Goal: Transaction & Acquisition: Purchase product/service

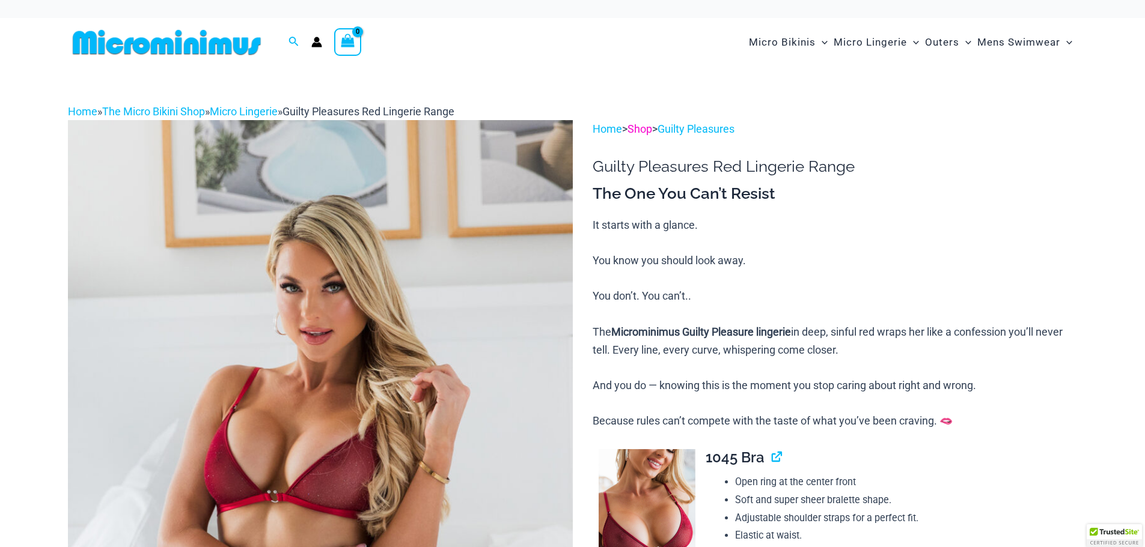
click at [642, 130] on link "Shop" at bounding box center [639, 129] width 25 height 13
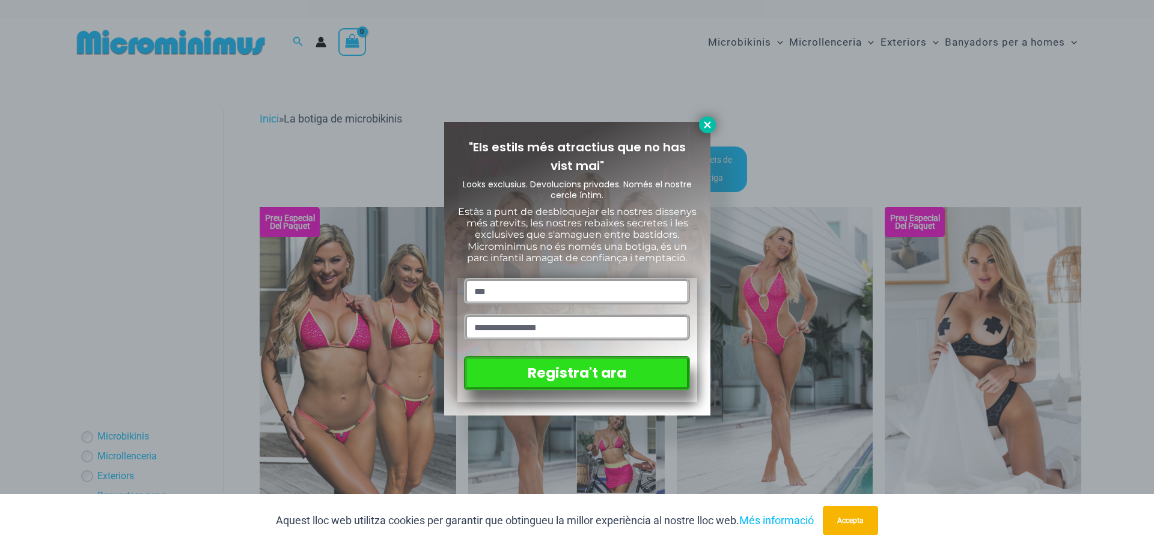
click at [704, 128] on icon at bounding box center [707, 124] width 7 height 7
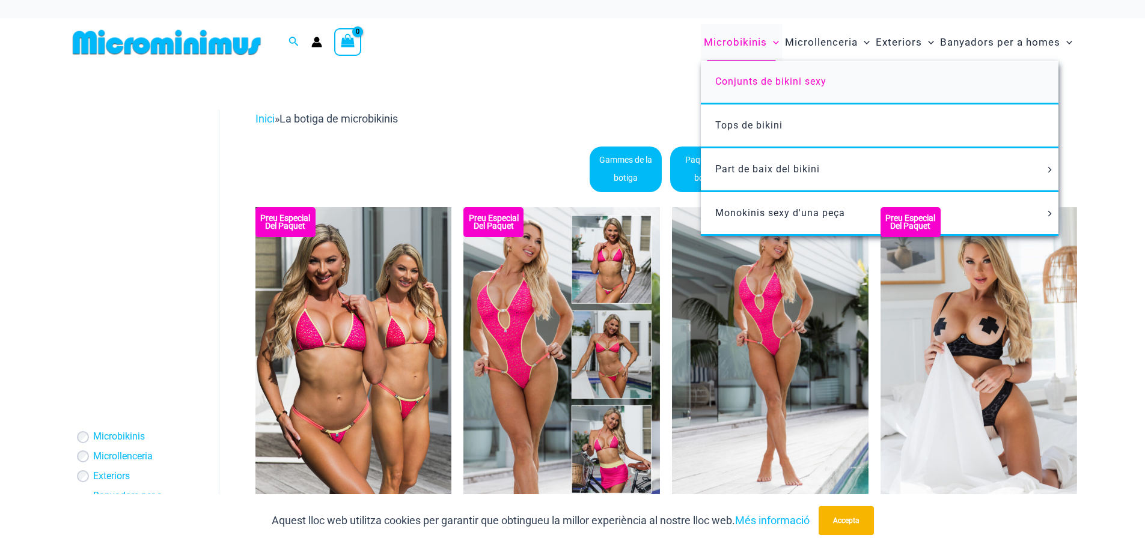
click at [740, 78] on font "Conjunts de bikini sexy" at bounding box center [770, 81] width 111 height 11
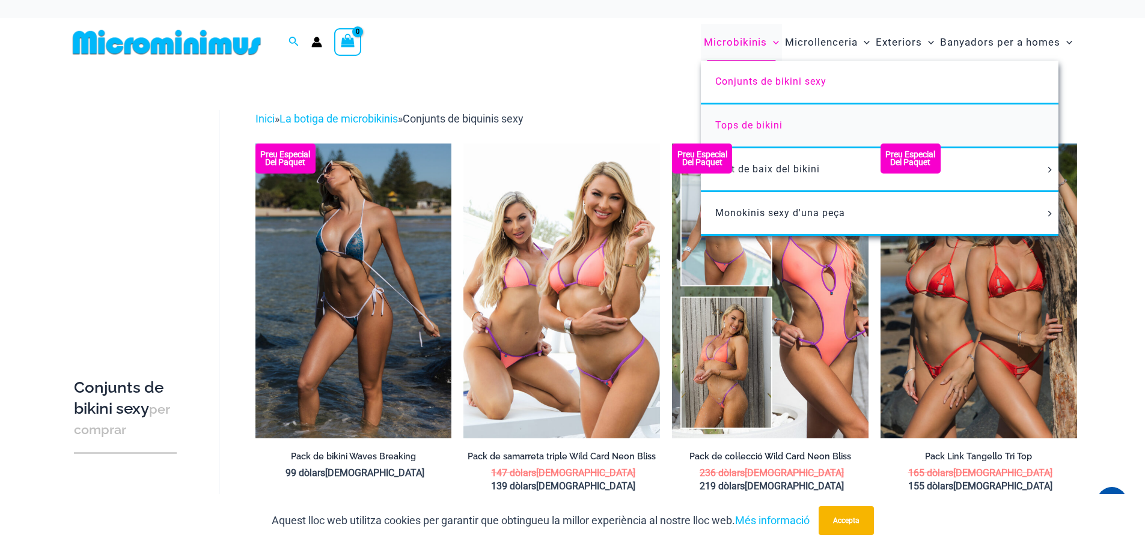
click at [738, 123] on font "Tops de bikini" at bounding box center [748, 125] width 67 height 11
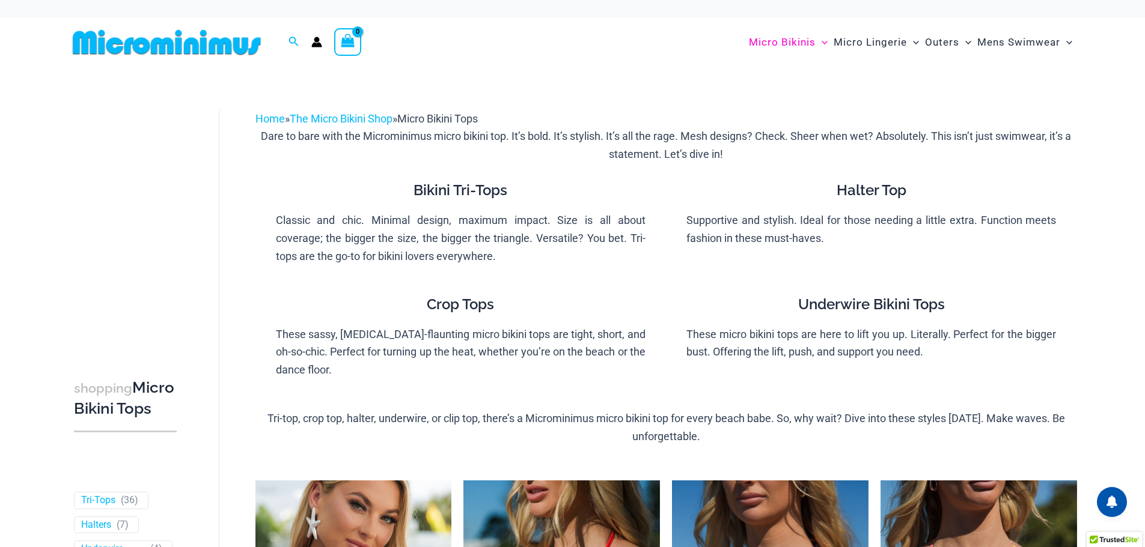
click at [314, 44] on icon "Account icon link" at bounding box center [316, 45] width 10 height 5
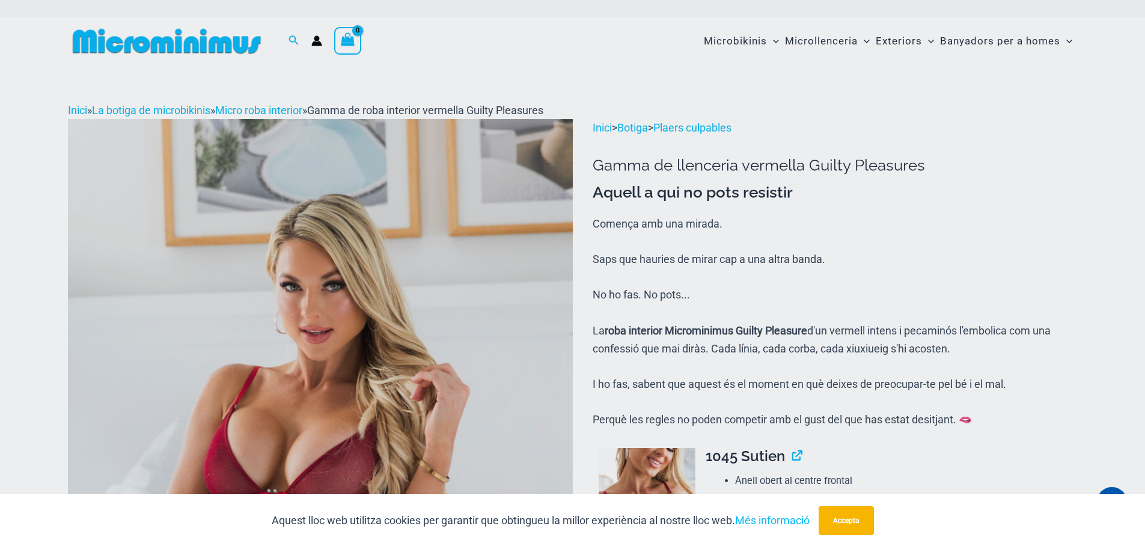
scroll to position [15, 0]
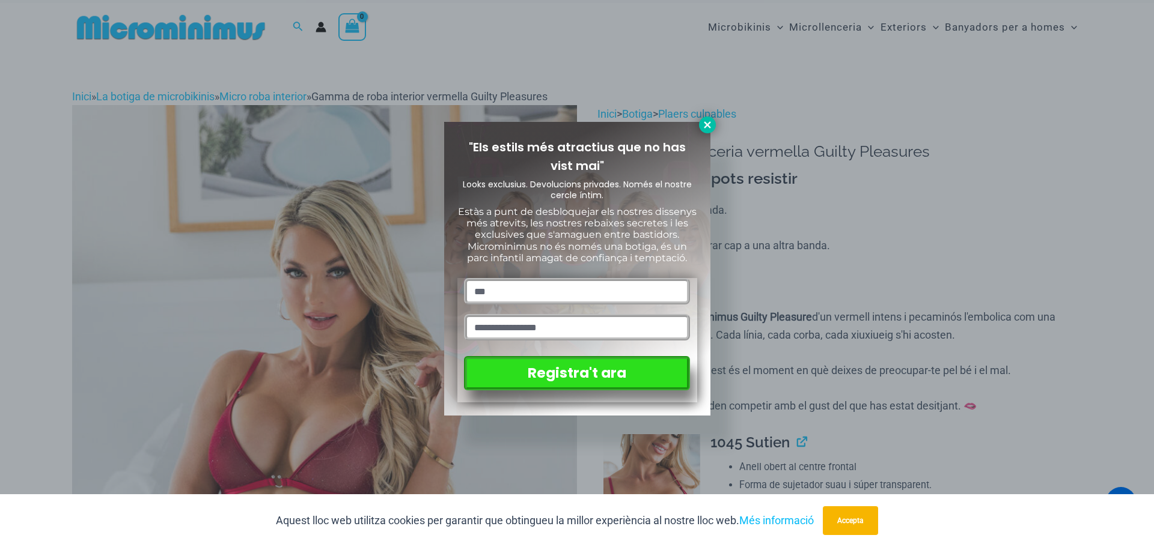
click at [704, 124] on icon at bounding box center [707, 125] width 11 height 11
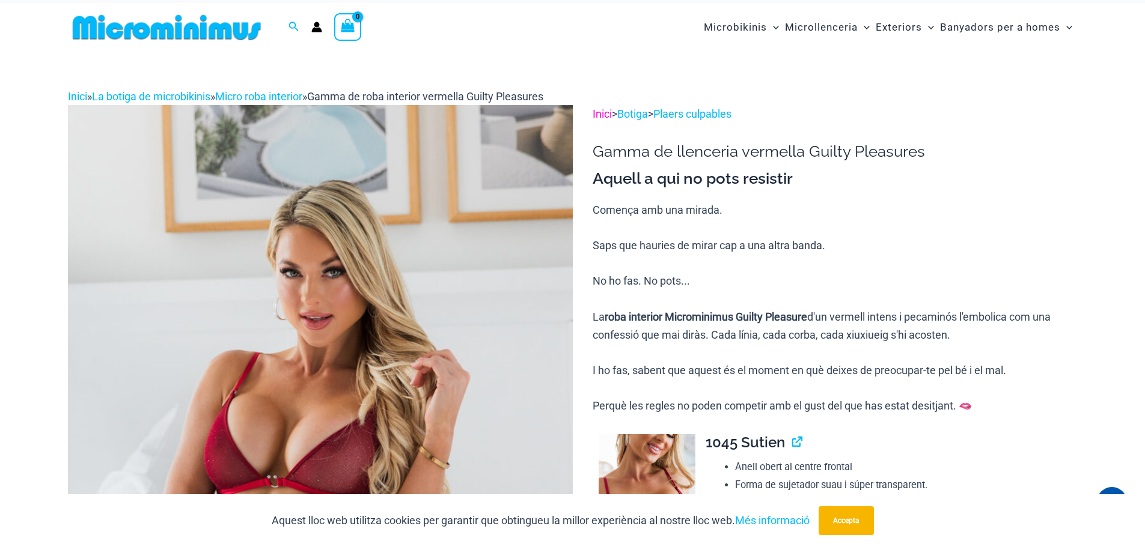
click at [606, 111] on font "Inici" at bounding box center [601, 114] width 19 height 13
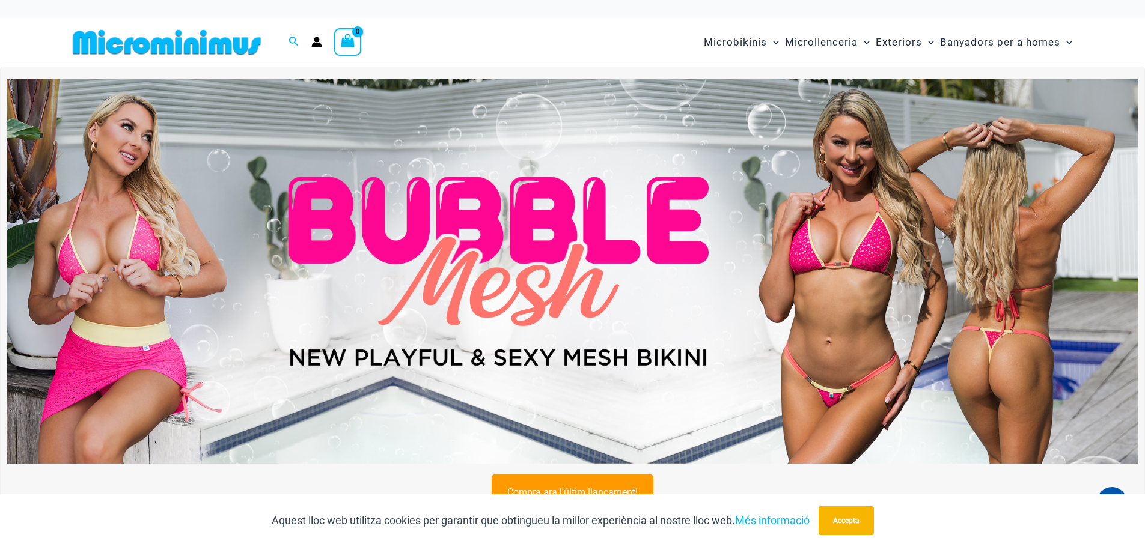
click at [318, 38] on circle "Enllaç de la icona del compte" at bounding box center [316, 39] width 5 height 5
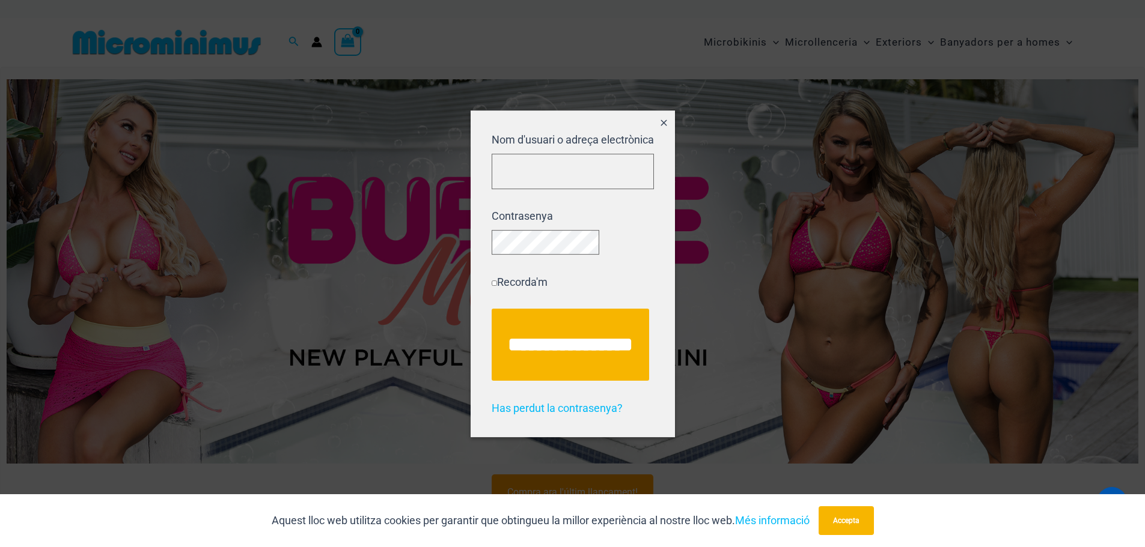
click at [659, 121] on icon "Tanca la finestra emergent" at bounding box center [664, 123] width 10 height 10
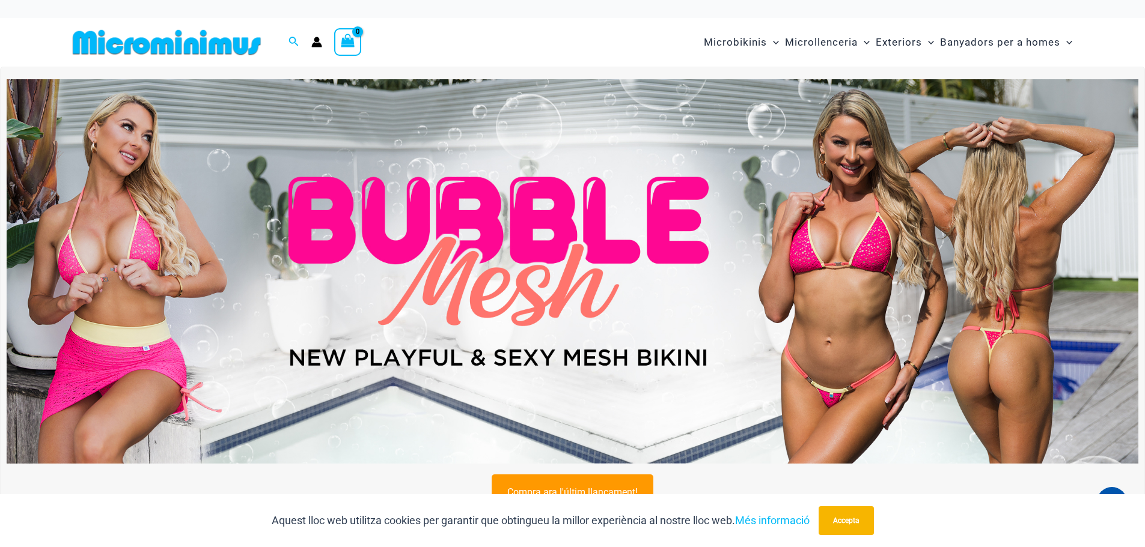
click at [313, 41] on icon "Enllaç de la icona del compte" at bounding box center [316, 42] width 11 height 11
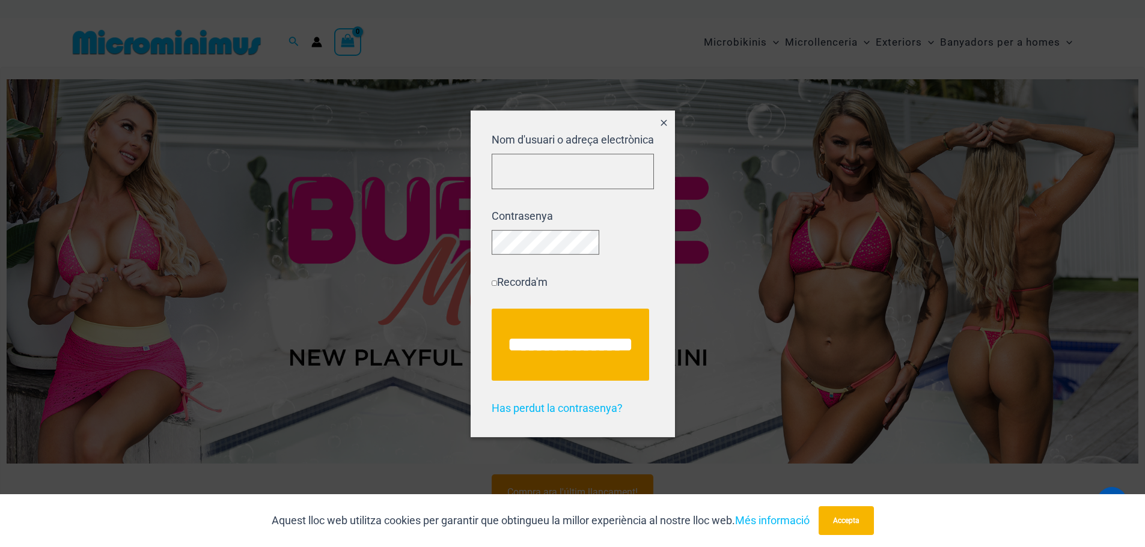
click at [660, 120] on icon "Tanca la finestra emergent" at bounding box center [663, 123] width 6 height 6
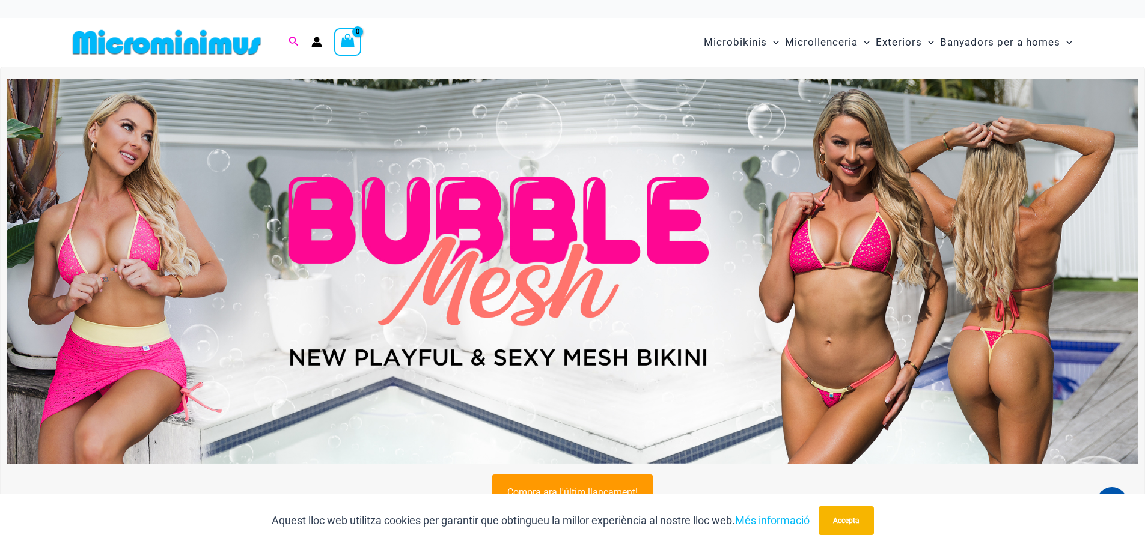
click at [295, 39] on icon "Enllaç de la icona de cerca" at bounding box center [293, 42] width 10 height 10
click at [498, 43] on div "Cerca: Cerca Cerca No hi ha productes a la cistella. No hi ha productes a la ci…" at bounding box center [296, 42] width 457 height 49
click at [317, 45] on icon "Enllaç de la icona del compte" at bounding box center [316, 45] width 10 height 5
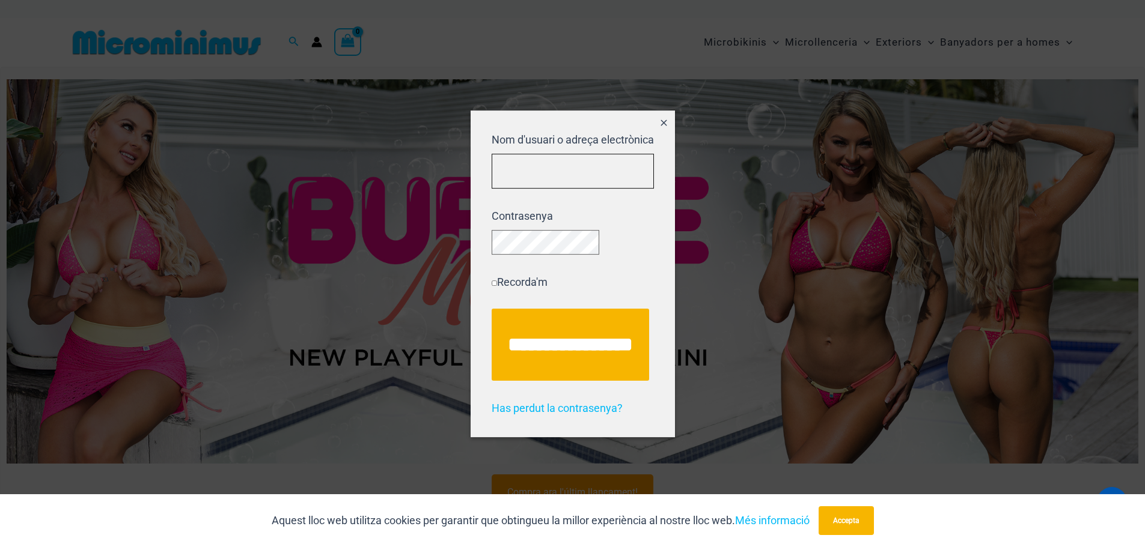
click at [516, 185] on input "Nom d'usuari o adreça electrònica" at bounding box center [573, 171] width 162 height 35
type input "**********"
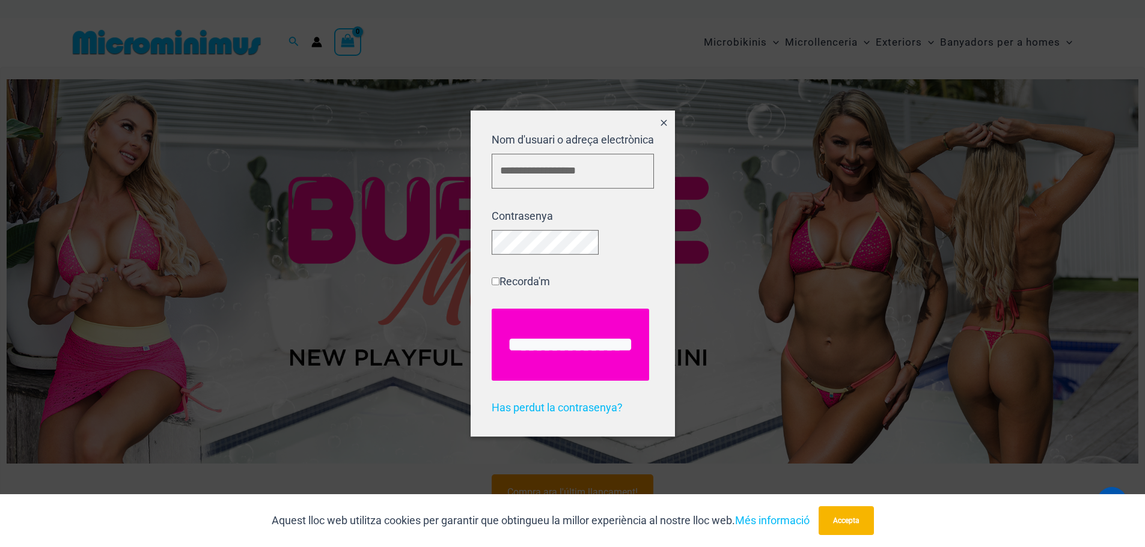
click at [537, 362] on input "**********" at bounding box center [570, 345] width 157 height 72
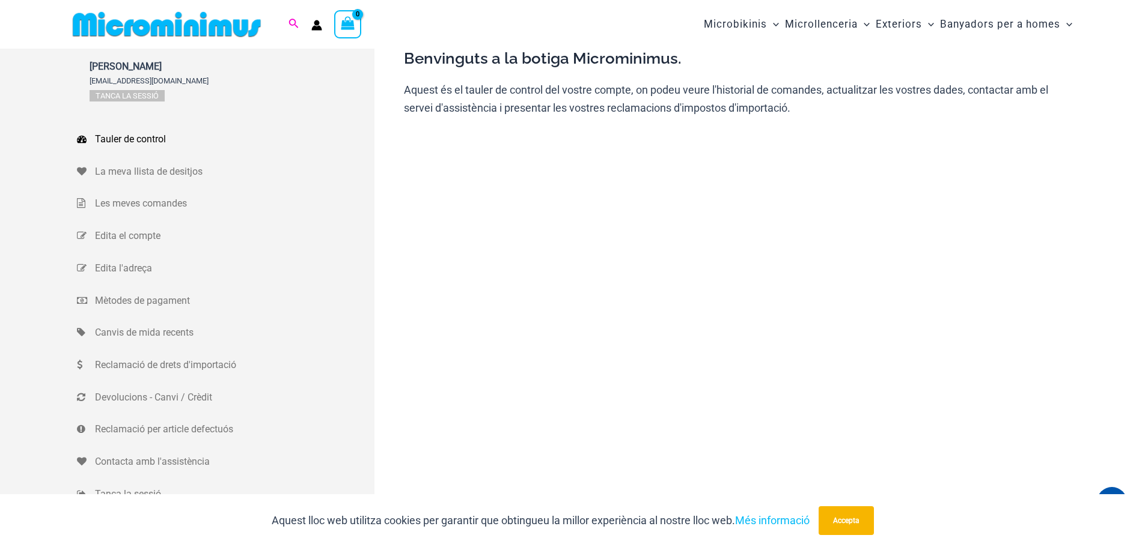
click at [289, 22] on icon "Enllaç de la icona de cerca" at bounding box center [293, 24] width 10 height 10
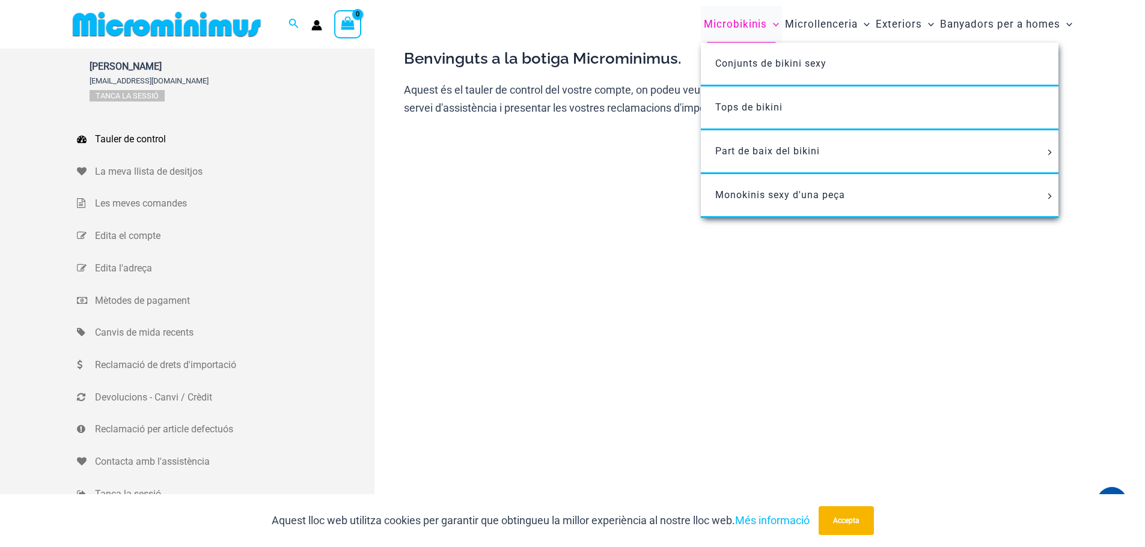
click at [726, 24] on font "Microbikinis" at bounding box center [735, 24] width 63 height 12
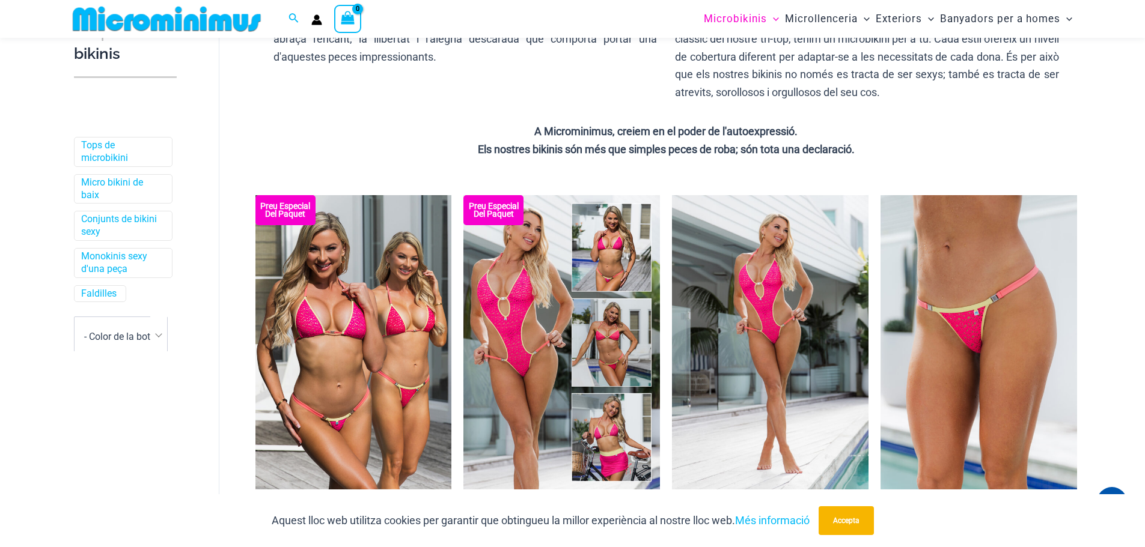
scroll to position [72, 0]
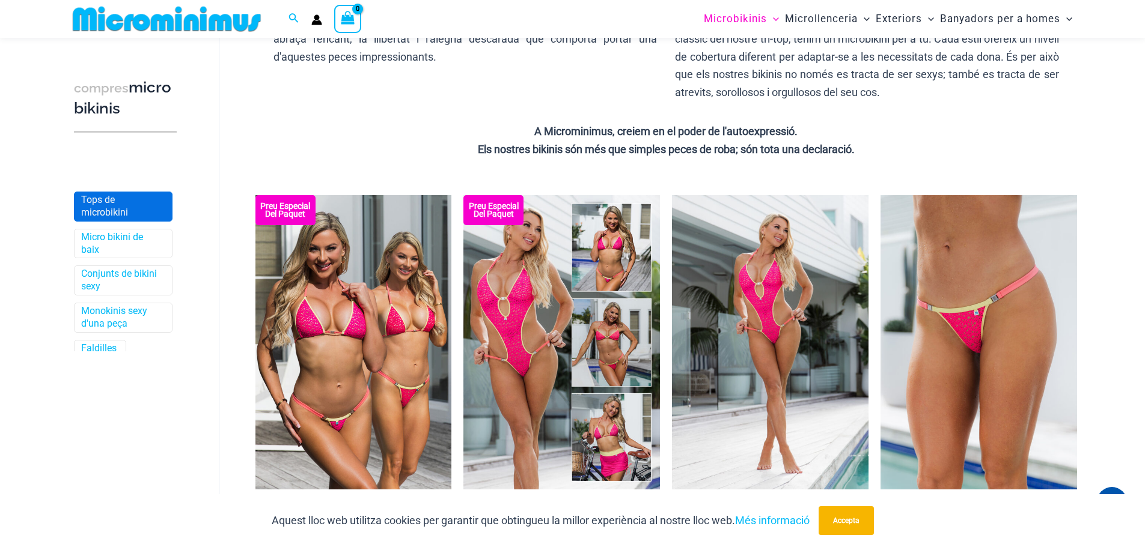
click at [109, 211] on font "Tops de microbikini" at bounding box center [104, 206] width 47 height 24
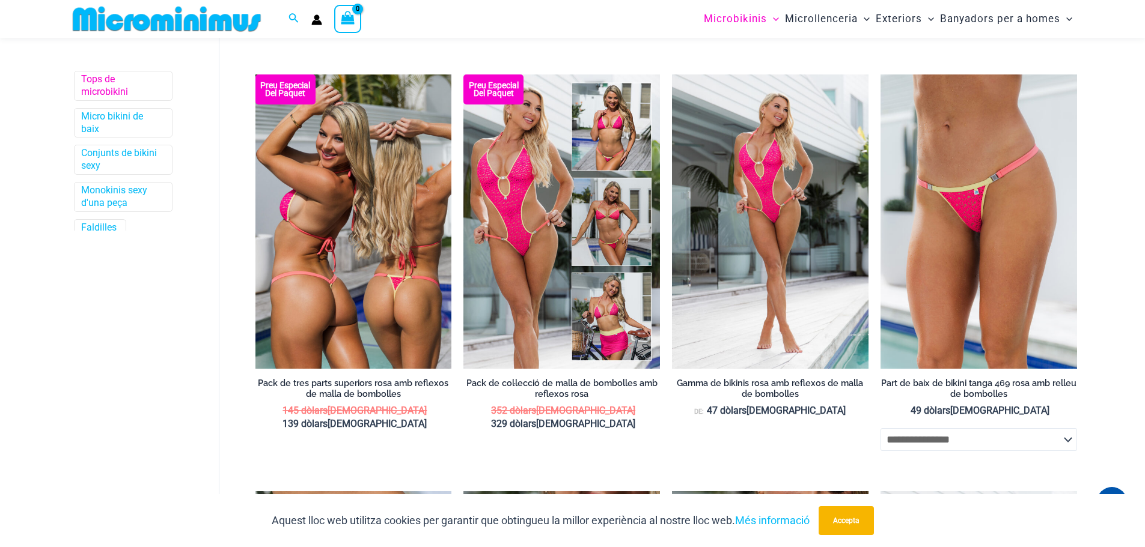
scroll to position [380, 0]
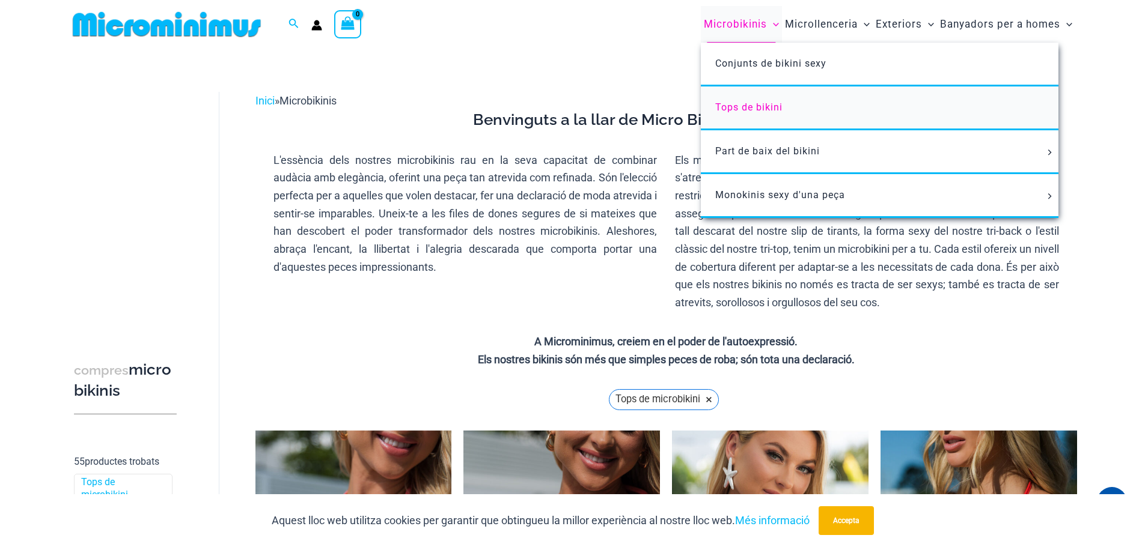
click at [780, 108] on font "Tops de bikini" at bounding box center [748, 107] width 67 height 11
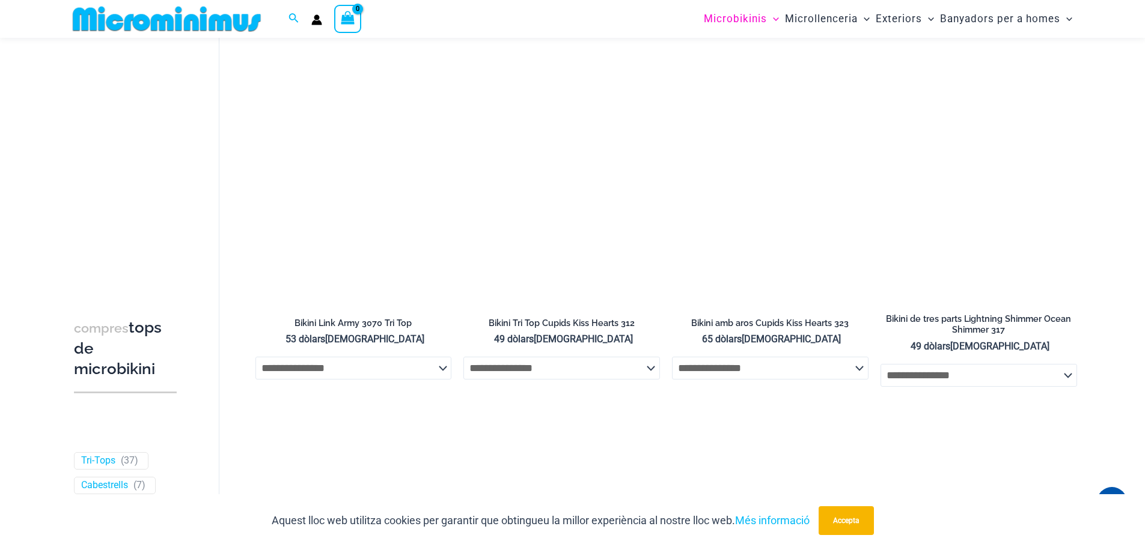
scroll to position [2950, 0]
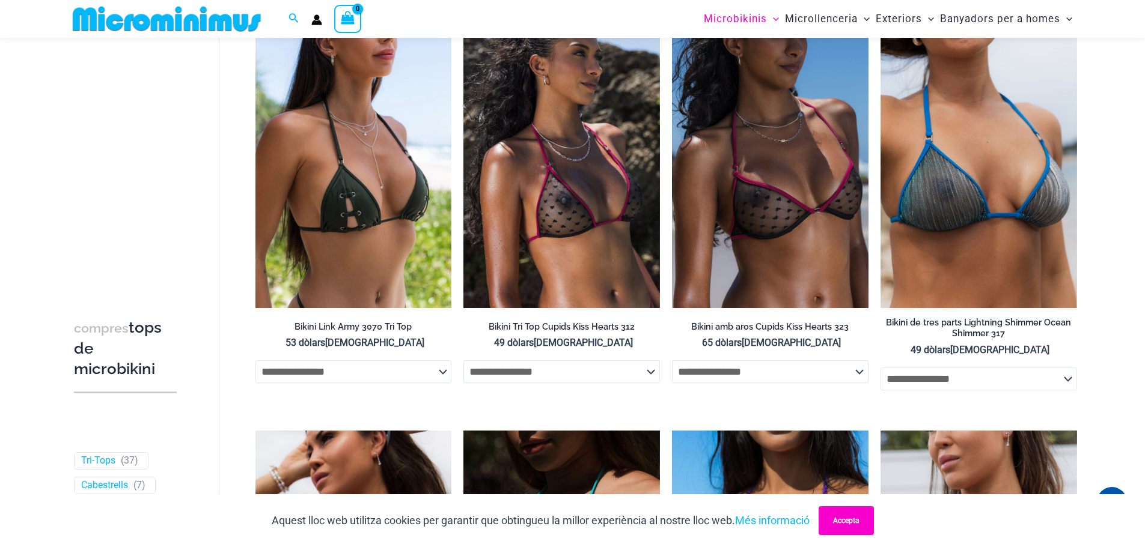
click at [847, 520] on font "Accepta" at bounding box center [846, 521] width 26 height 8
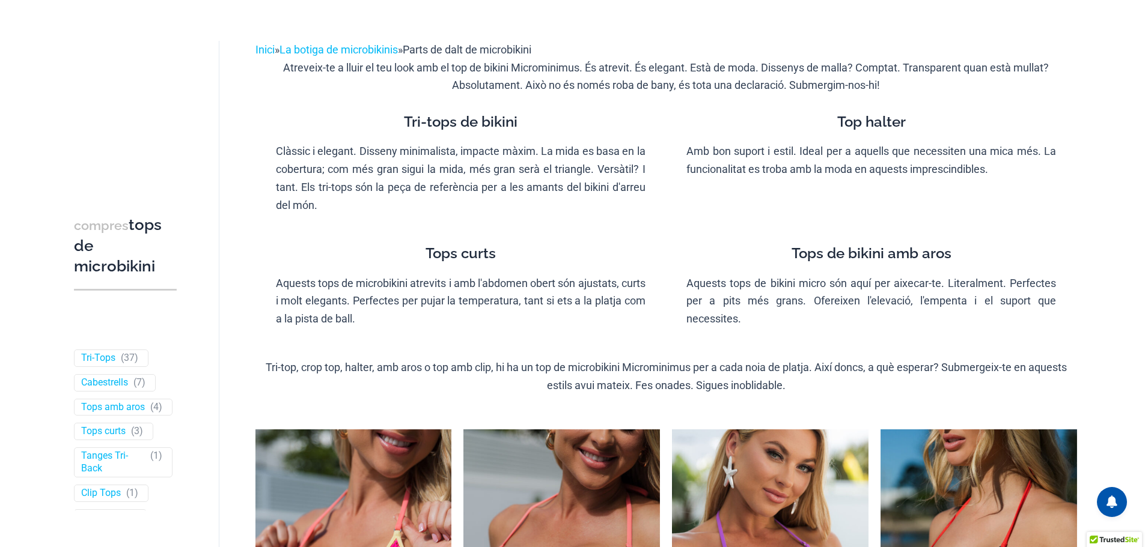
scroll to position [0, 0]
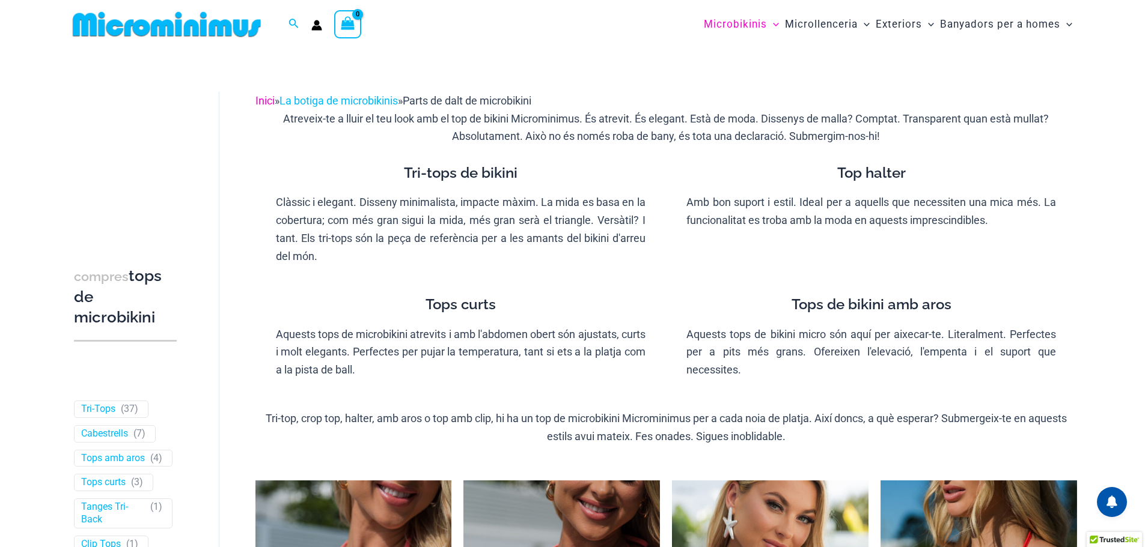
click at [266, 99] on font "Inici" at bounding box center [264, 100] width 19 height 13
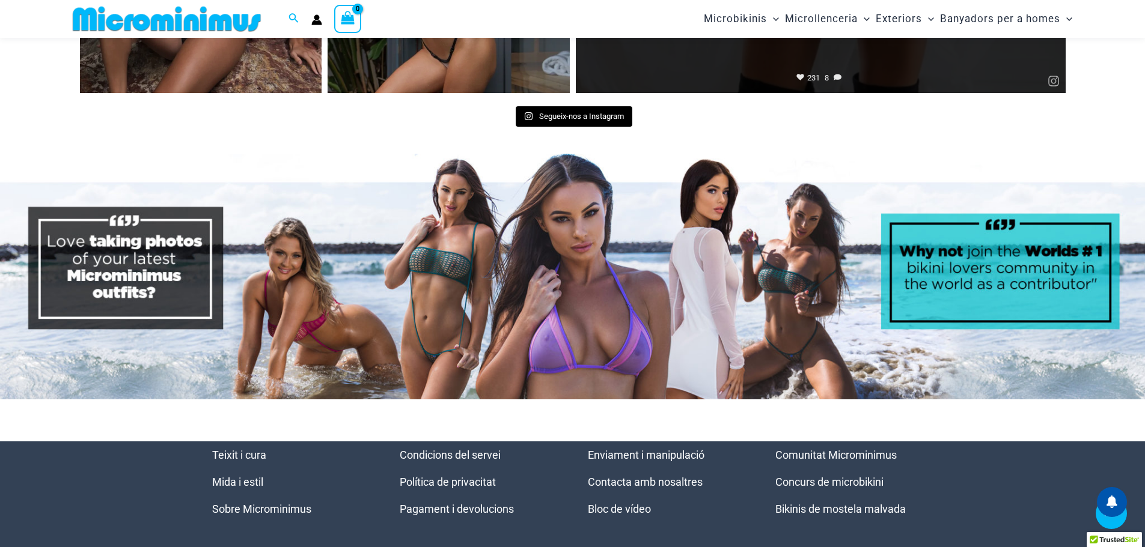
scroll to position [5713, 0]
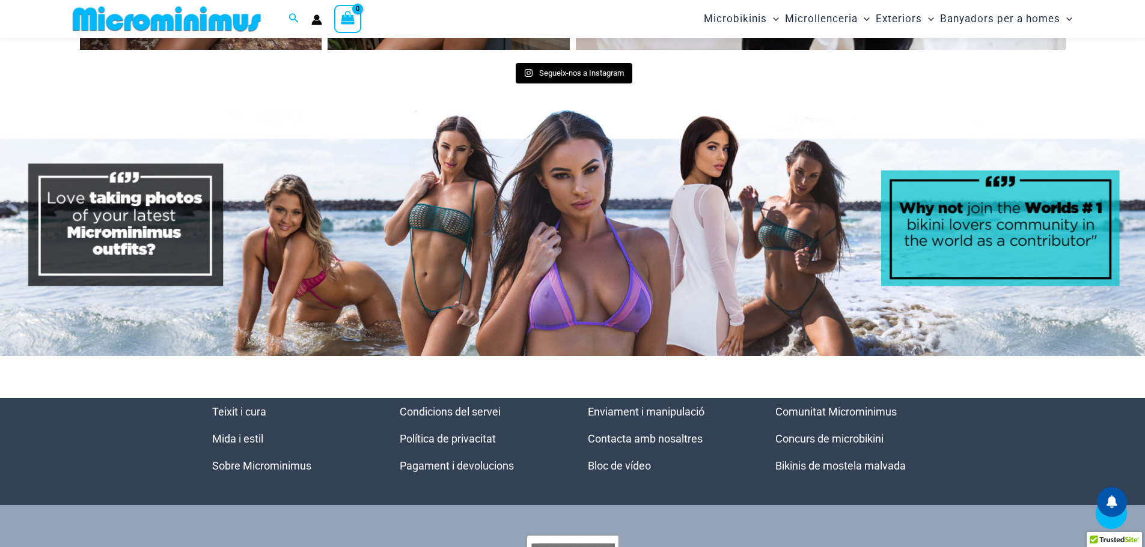
click at [252, 418] on font "Teixit i cura" at bounding box center [239, 412] width 54 height 13
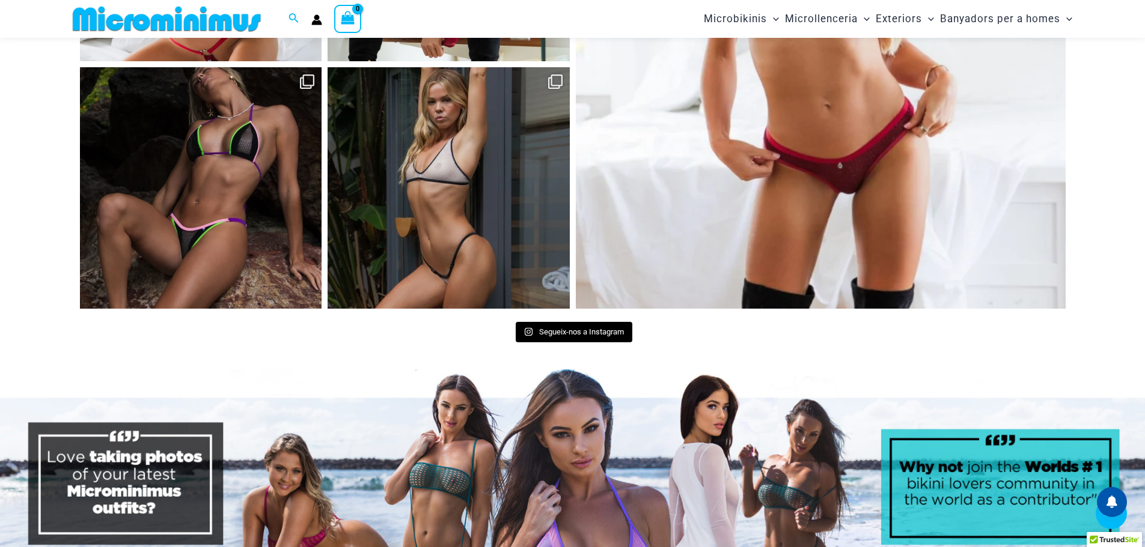
scroll to position [5397, 0]
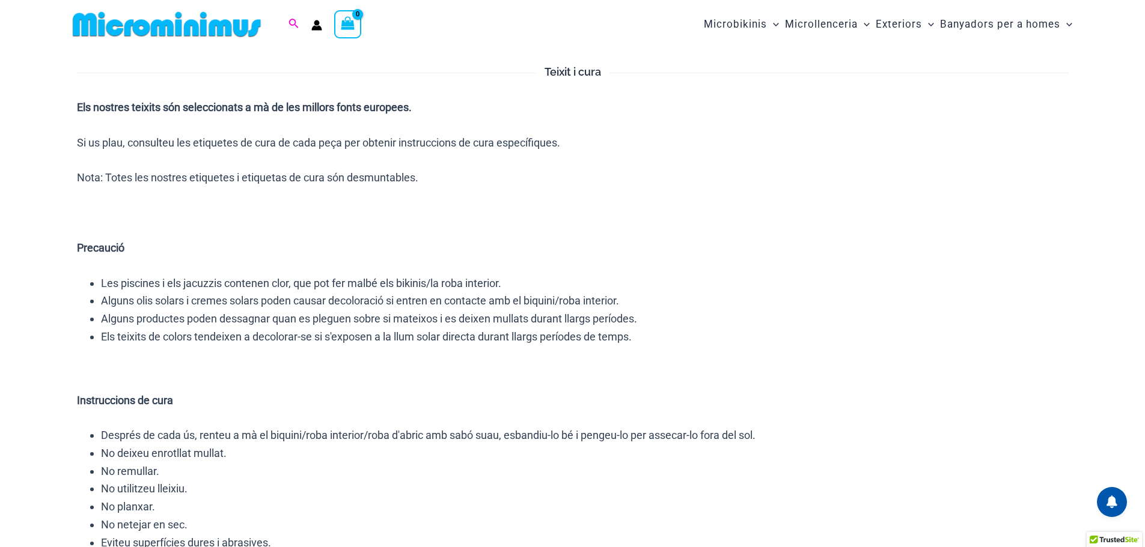
click at [291, 22] on icon "Enllaç de la icona de cerca" at bounding box center [293, 24] width 10 height 11
type input "******"
click button "Cerca" at bounding box center [0, 0] width 0 height 0
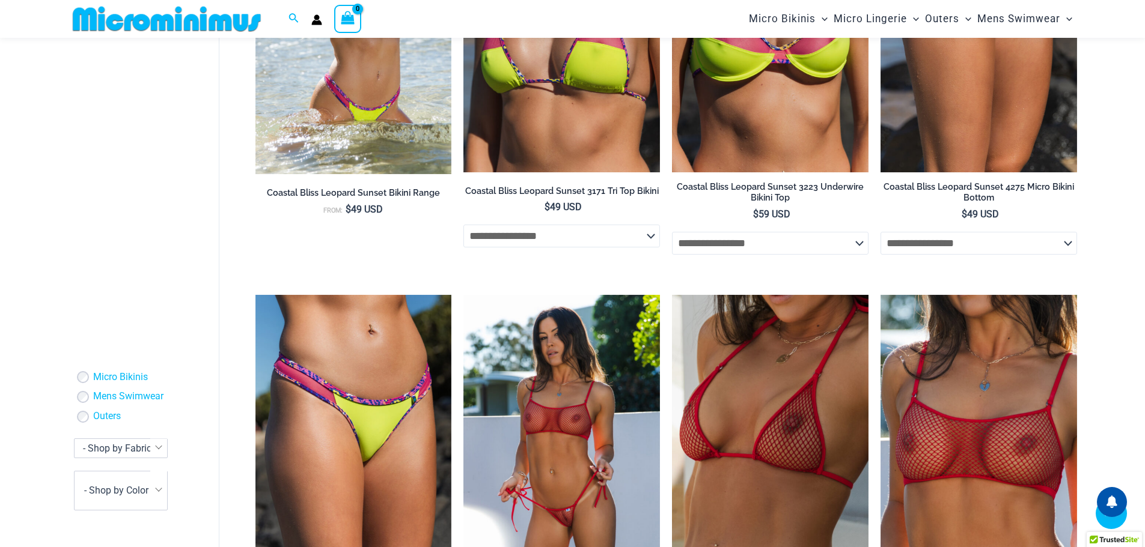
scroll to position [3247, 0]
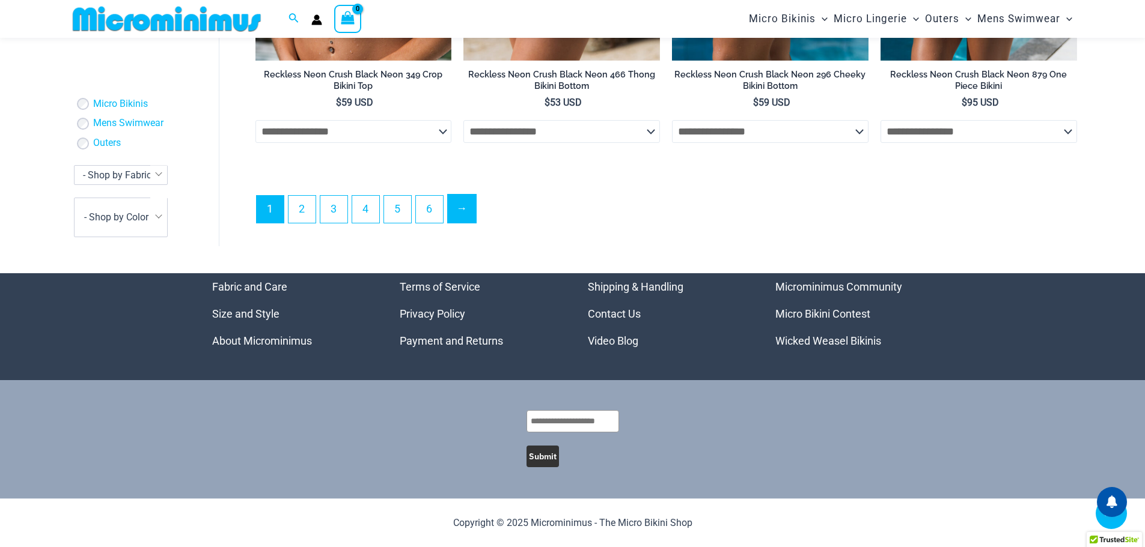
click at [458, 221] on link "→" at bounding box center [462, 209] width 28 height 28
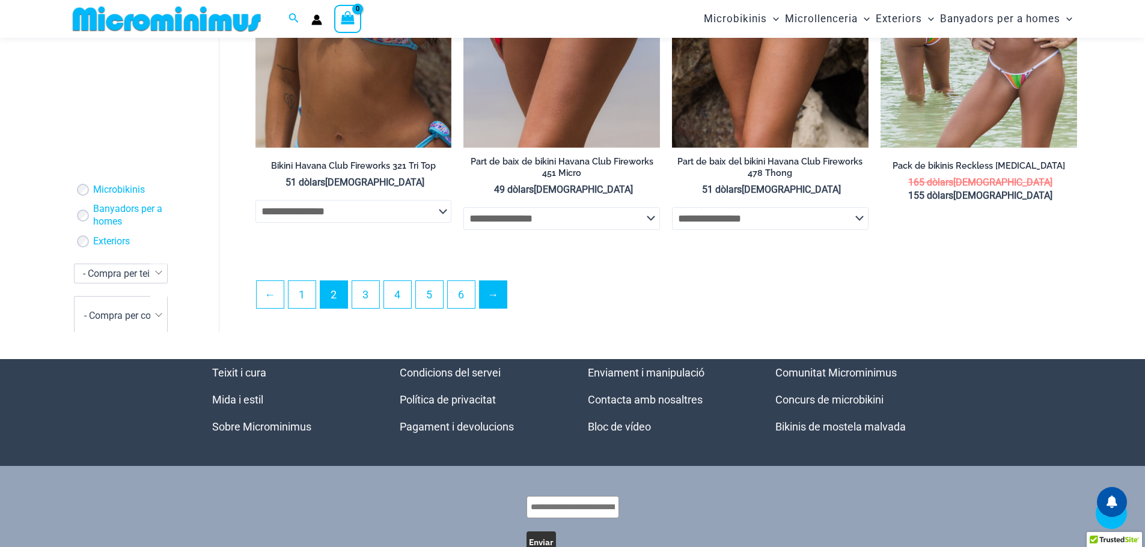
scroll to position [3151, 0]
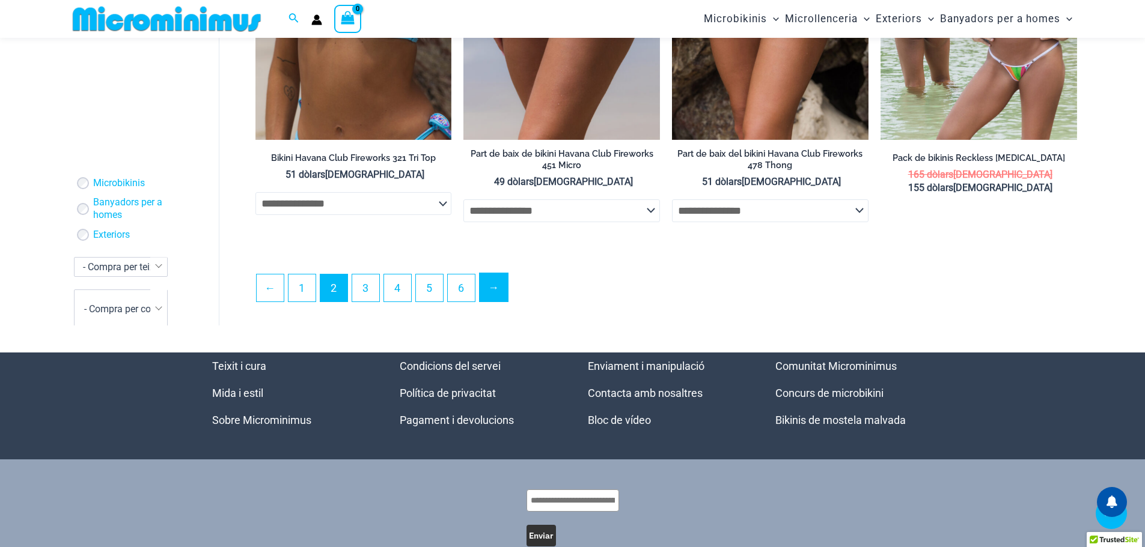
click at [491, 281] on font "→" at bounding box center [493, 287] width 11 height 13
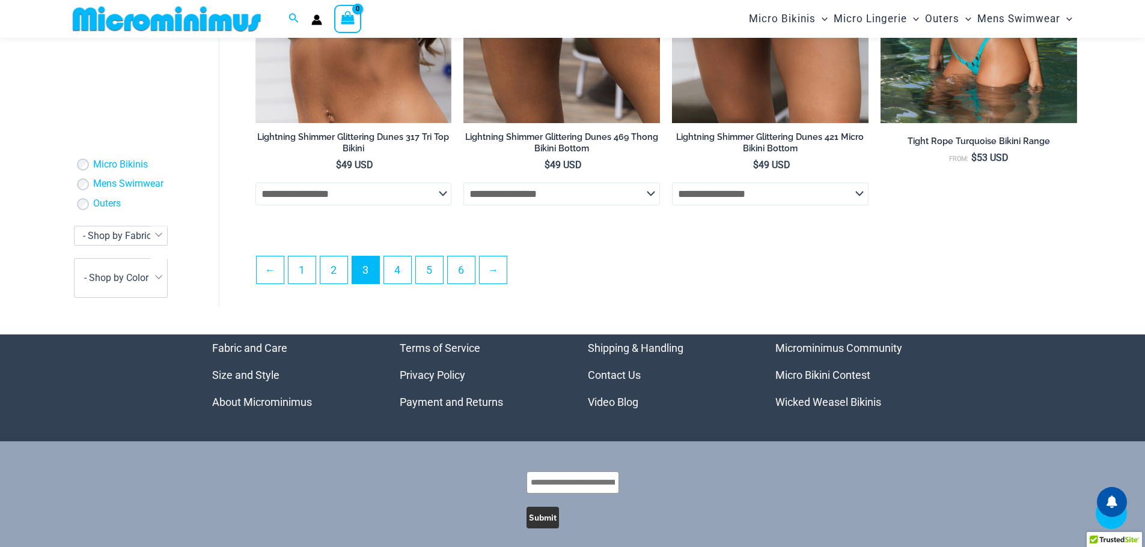
scroll to position [3185, 0]
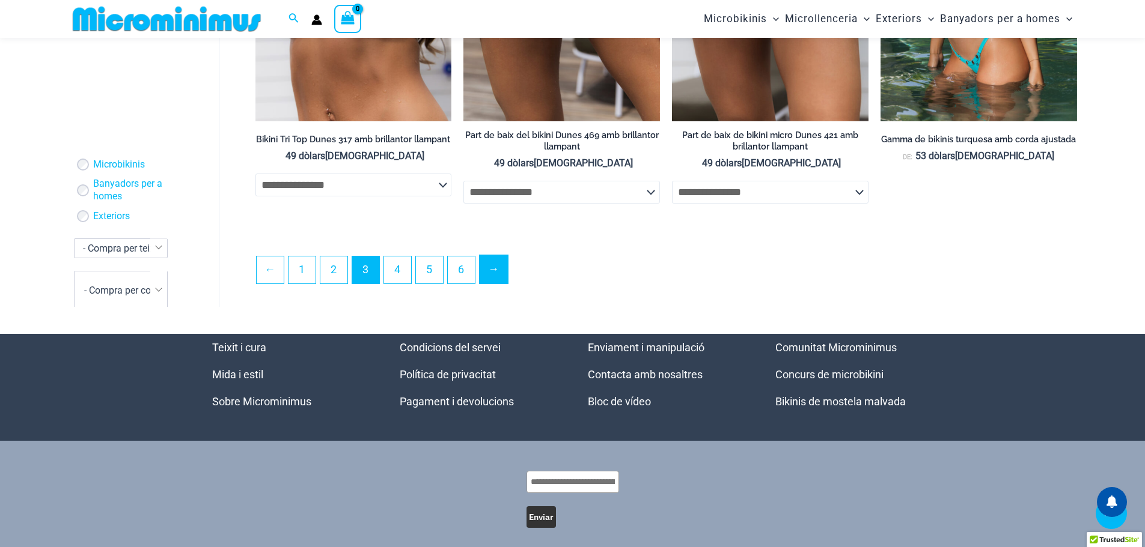
click at [499, 275] on font "→" at bounding box center [493, 269] width 11 height 13
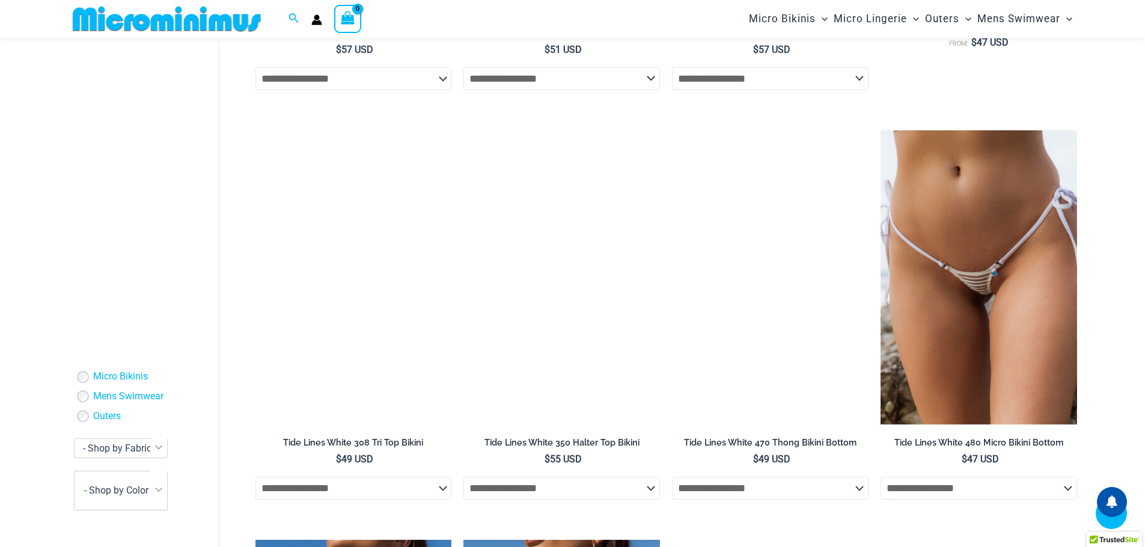
scroll to position [3147, 0]
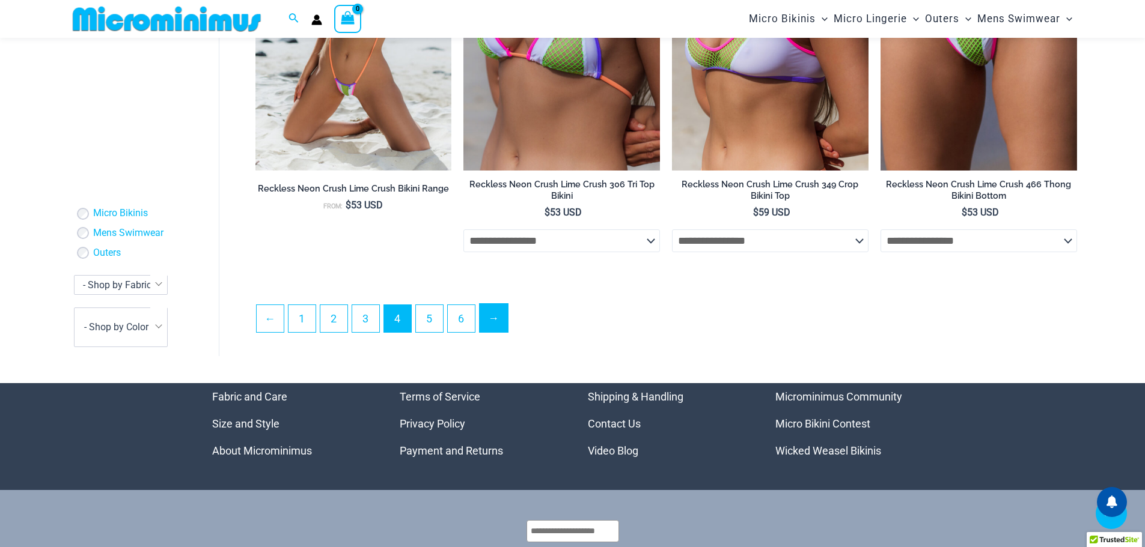
click at [495, 304] on link "→" at bounding box center [494, 318] width 28 height 28
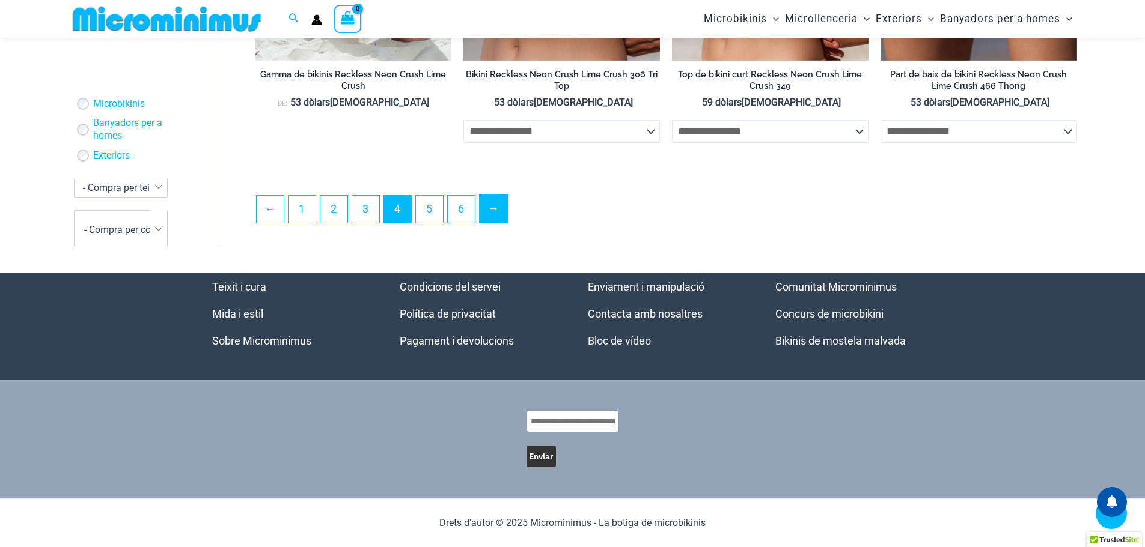
scroll to position [3262, 0]
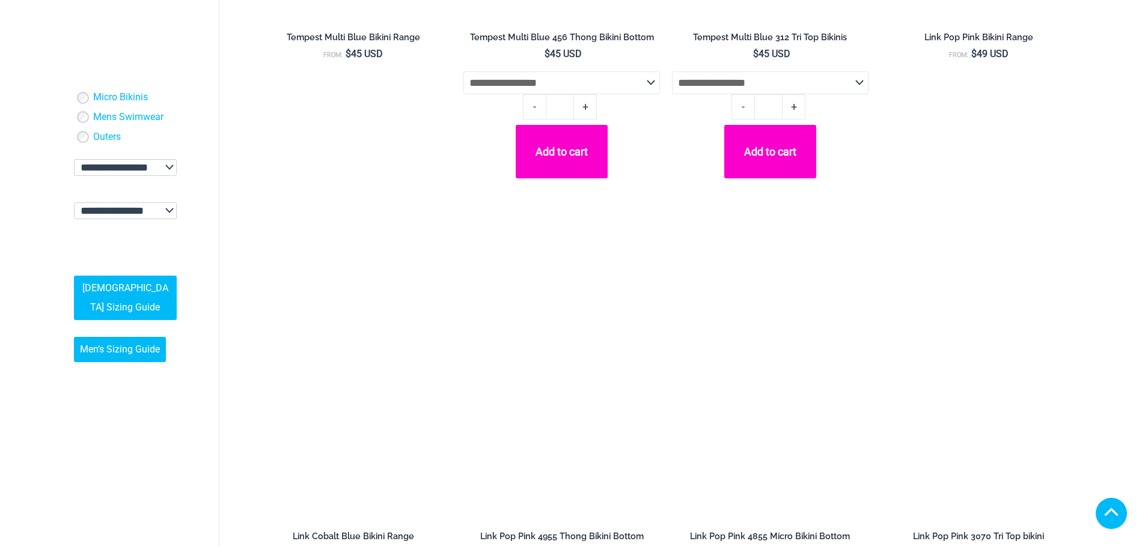
scroll to position [3005, 0]
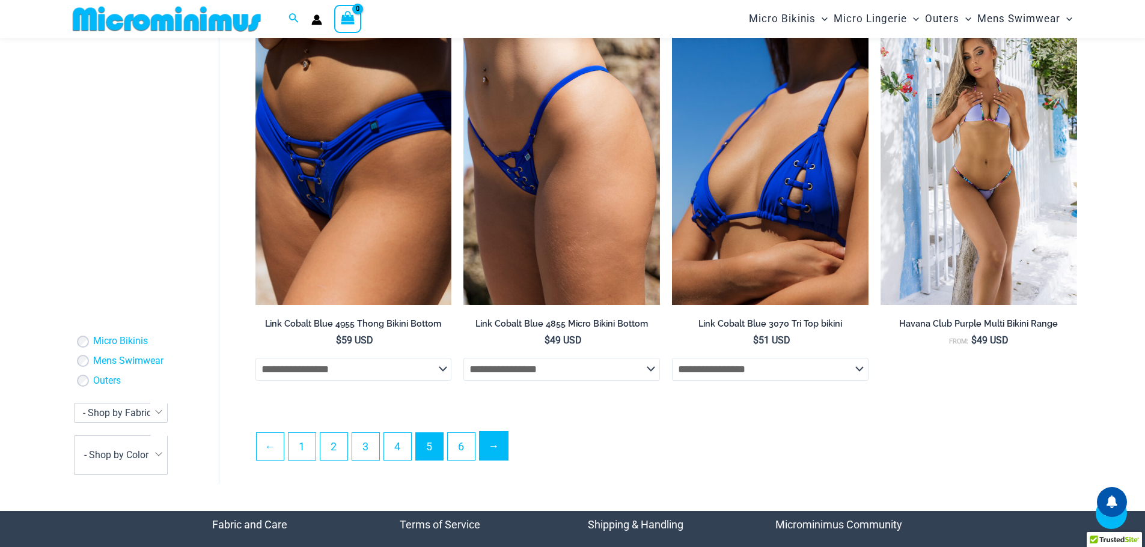
click at [496, 432] on link "→" at bounding box center [494, 446] width 28 height 28
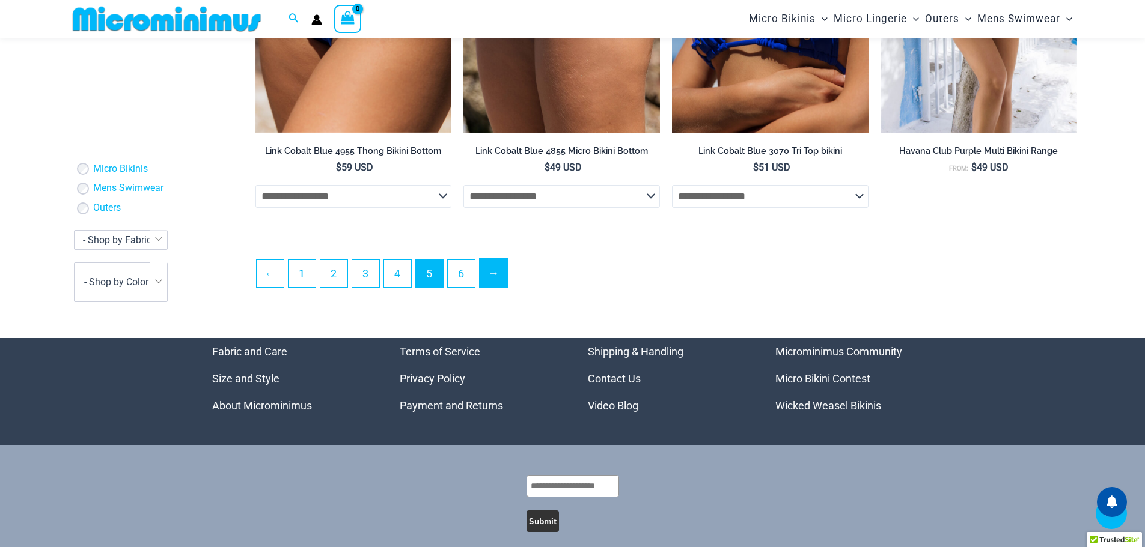
scroll to position [3142, 0]
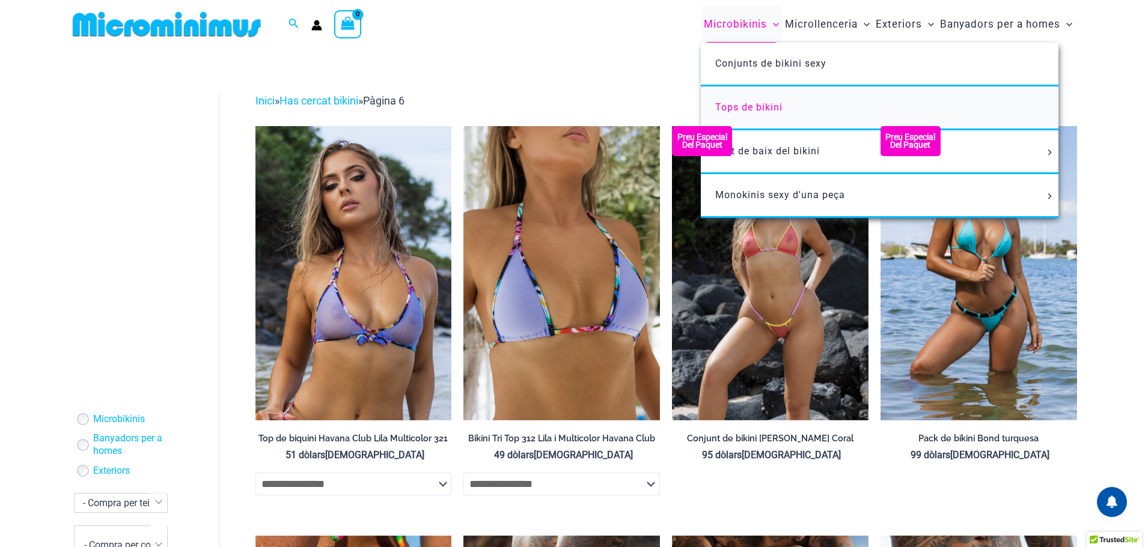
click at [740, 106] on font "Tops de bikini" at bounding box center [748, 107] width 67 height 11
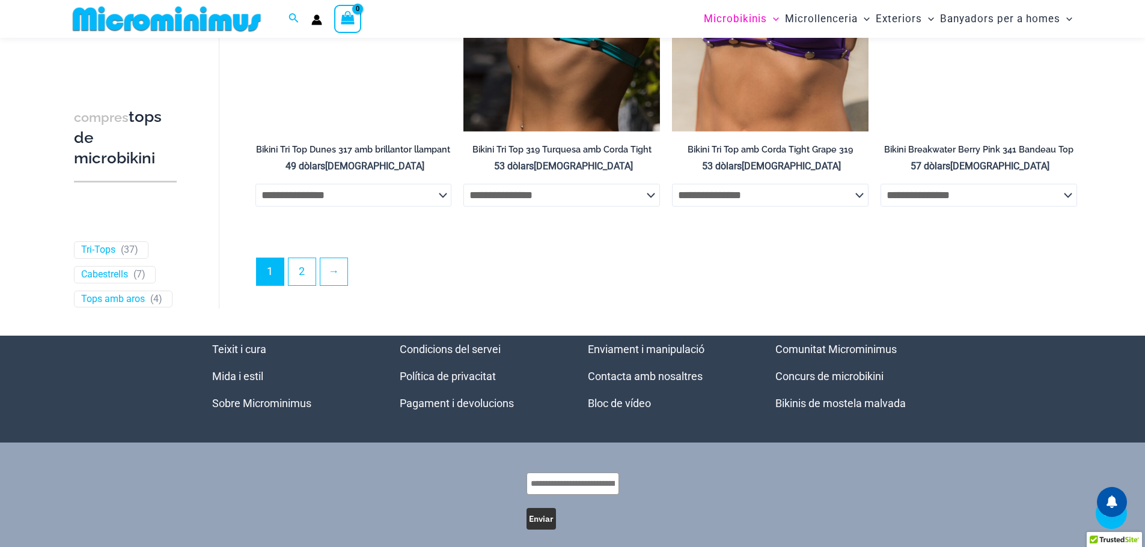
scroll to position [3548, 0]
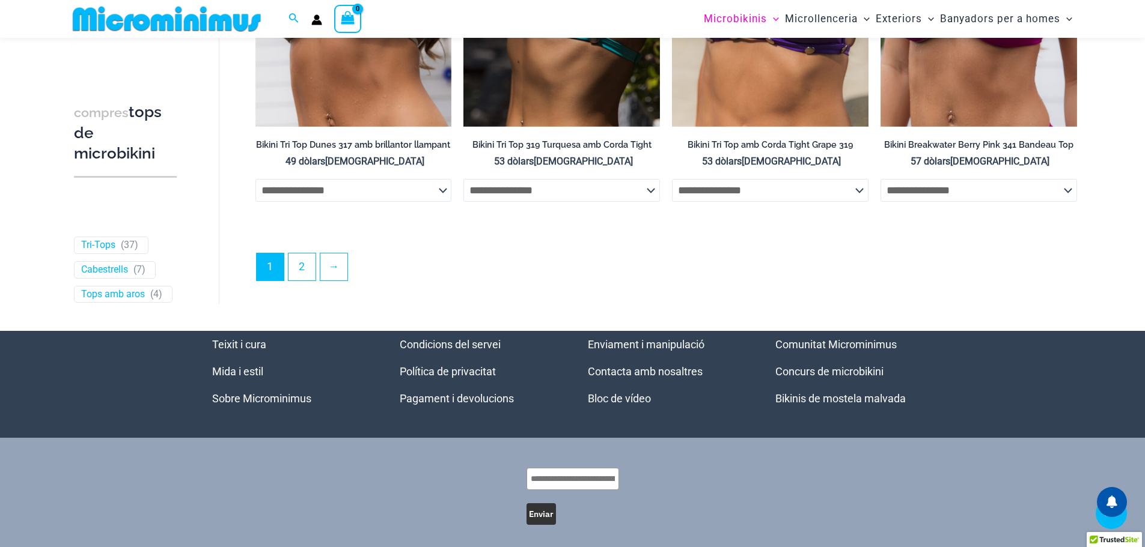
click at [240, 378] on font "Mida i estil" at bounding box center [237, 371] width 51 height 13
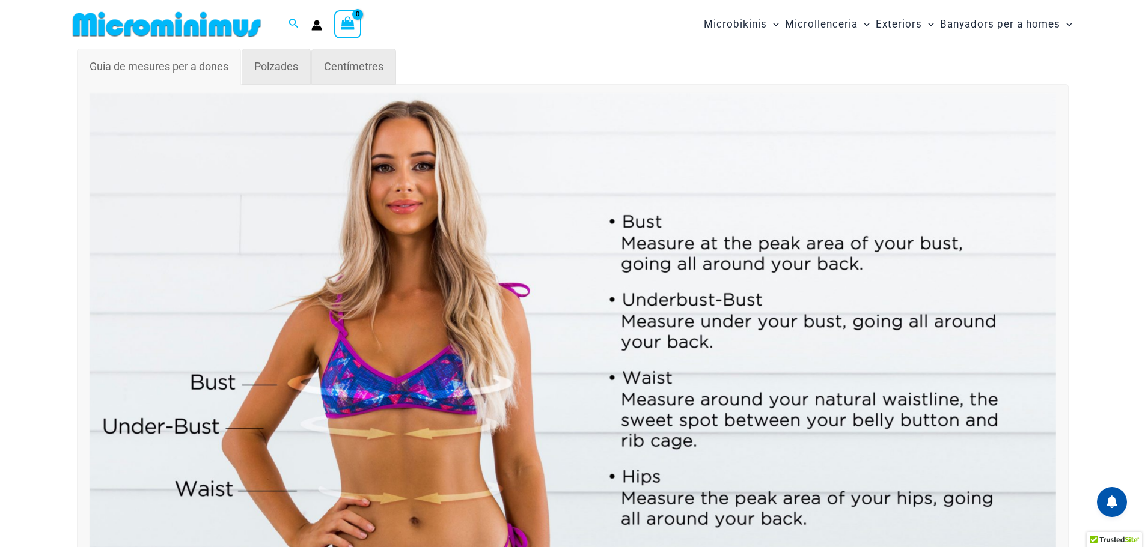
click at [251, 26] on img at bounding box center [167, 24] width 198 height 27
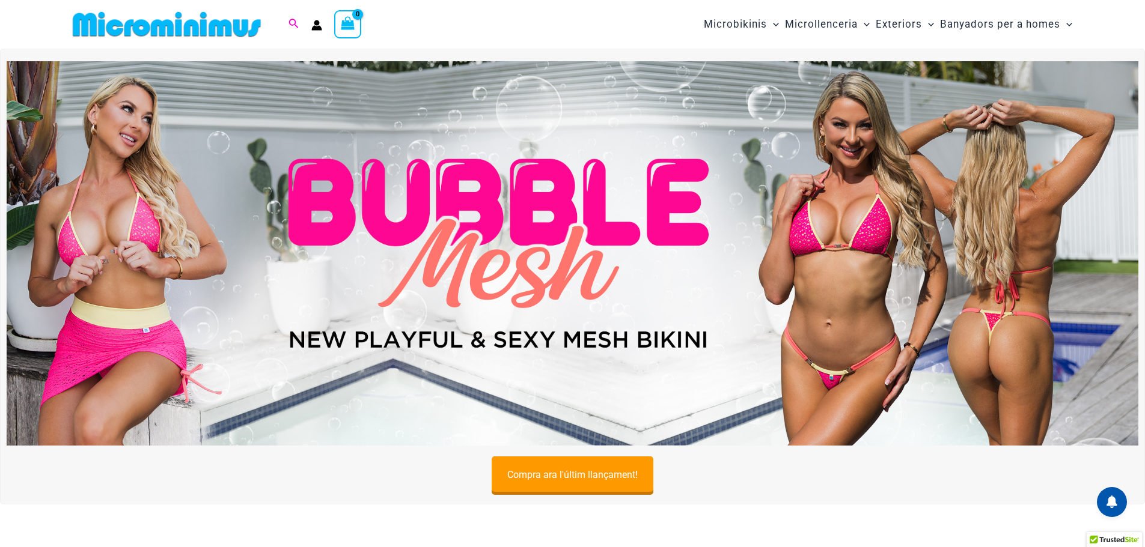
click at [294, 26] on icon "Enllaç de la icona de cerca" at bounding box center [293, 24] width 10 height 11
type input "******"
click button "Cerca" at bounding box center [0, 0] width 0 height 0
